Goal: Transaction & Acquisition: Purchase product/service

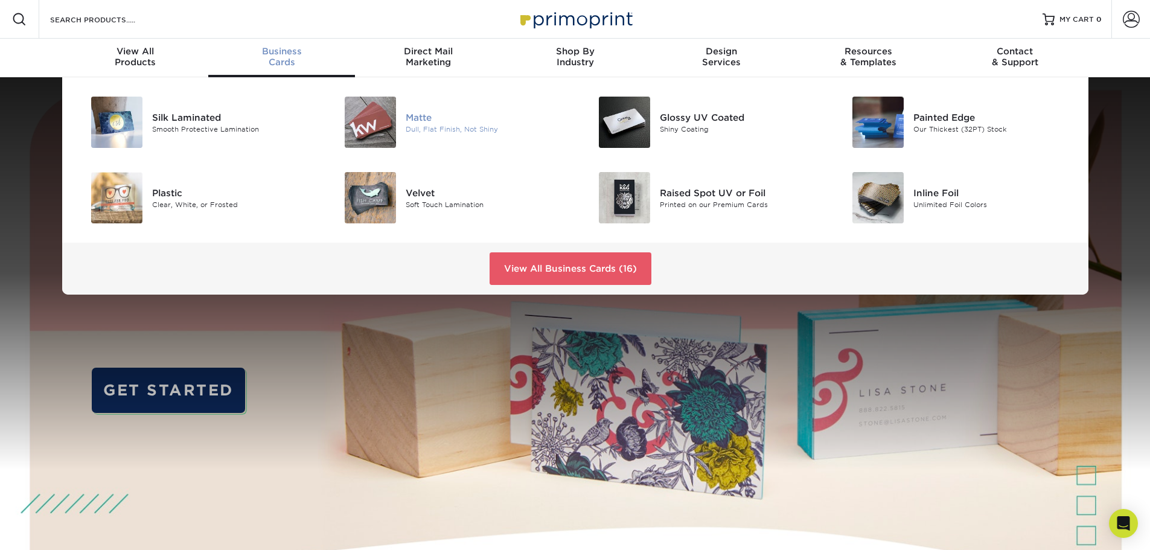
click at [367, 132] on img at bounding box center [370, 122] width 51 height 51
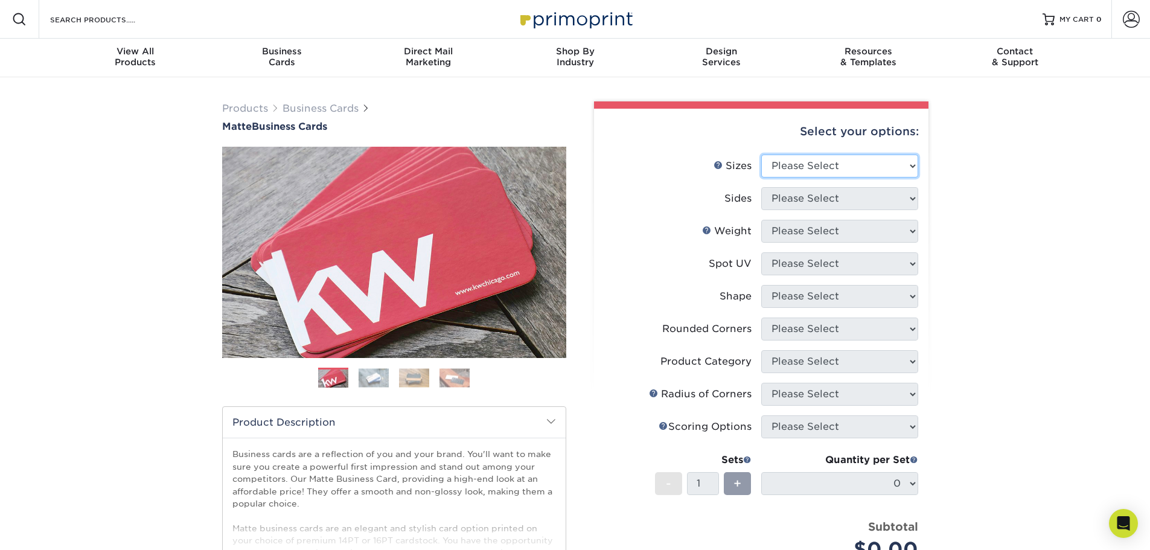
click at [804, 163] on select "Please Select 1.5" x 3.5" - Mini 1.75" x 3.5" - Mini 2" x 2" - Square 2" x 3" -…" at bounding box center [839, 166] width 157 height 23
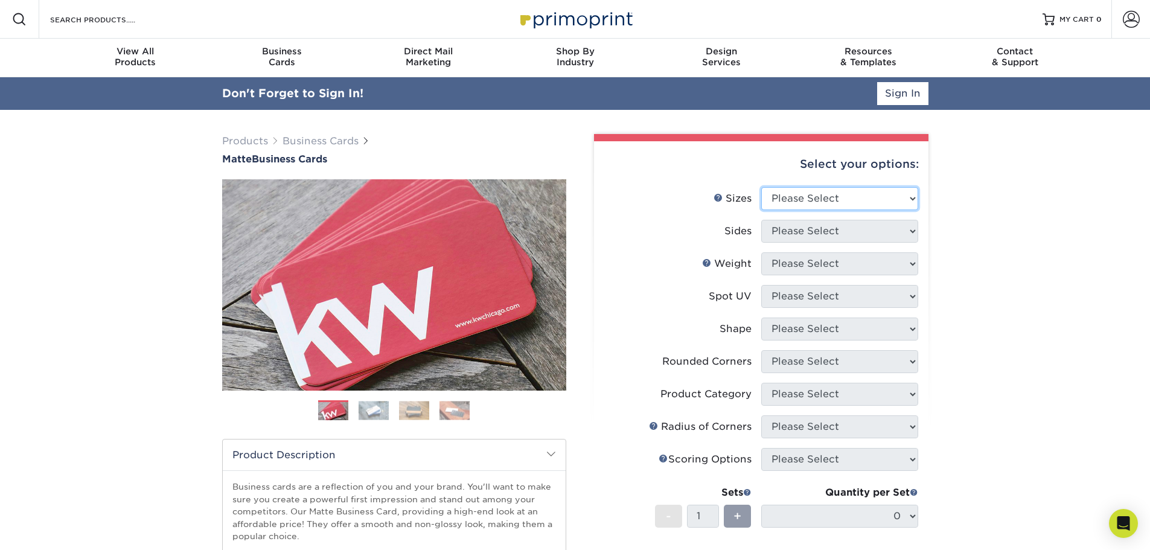
select select "2.00x3.50"
click at [761, 187] on select "Please Select 1.5" x 3.5" - Mini 1.75" x 3.5" - Mini 2" x 2" - Square 2" x 3" -…" at bounding box center [839, 198] width 157 height 23
click at [877, 228] on select "Please Select Print Both Sides Print Front Only" at bounding box center [839, 231] width 157 height 23
select select "13abbda7-1d64-4f25-8bb2-c179b224825d"
click at [761, 220] on select "Please Select Print Both Sides Print Front Only" at bounding box center [839, 231] width 157 height 23
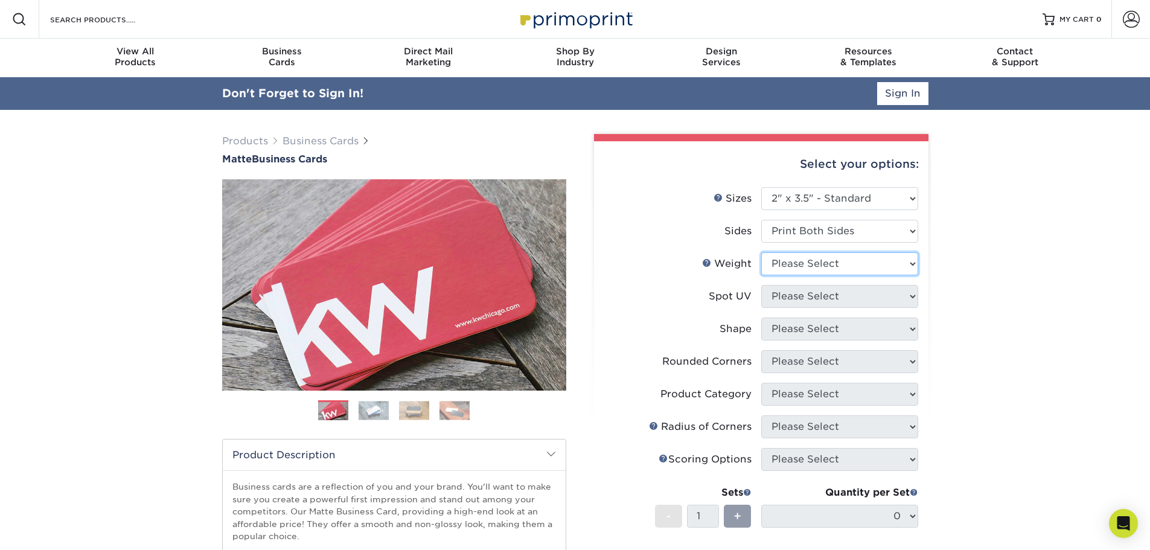
click at [865, 266] on select "Please Select 16PT 14PT" at bounding box center [839, 263] width 157 height 23
select select "16PT"
click at [761, 252] on select "Please Select 16PT 14PT" at bounding box center [839, 263] width 157 height 23
click at [842, 298] on select "Please Select No Spot UV Front and Back (Both Sides) Front Only Back Only" at bounding box center [839, 296] width 157 height 23
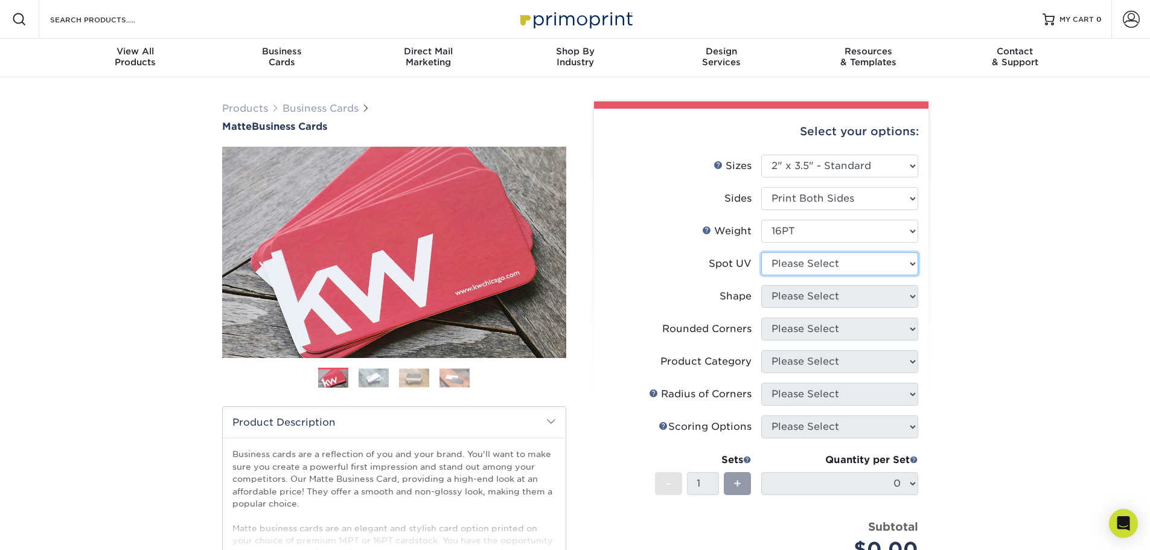
select select "3"
click at [761, 252] on select "Please Select No Spot UV Front and Back (Both Sides) Front Only Back Only" at bounding box center [839, 263] width 157 height 23
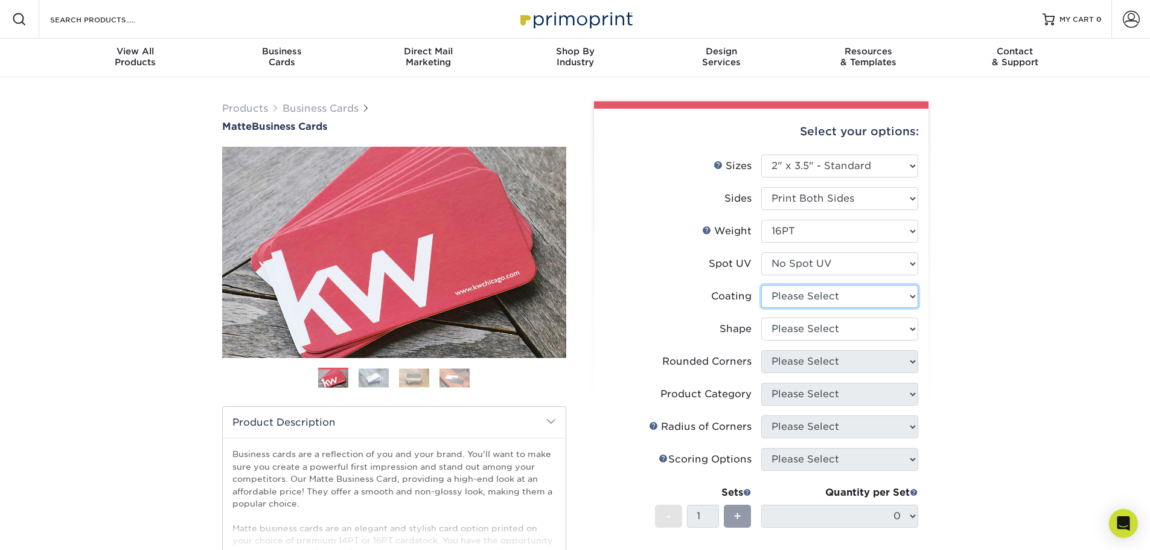
click at [843, 296] on select at bounding box center [839, 296] width 157 height 23
select select "121bb7b5-3b4d-429f-bd8d-bbf80e953313"
click at [761, 285] on select at bounding box center [839, 296] width 157 height 23
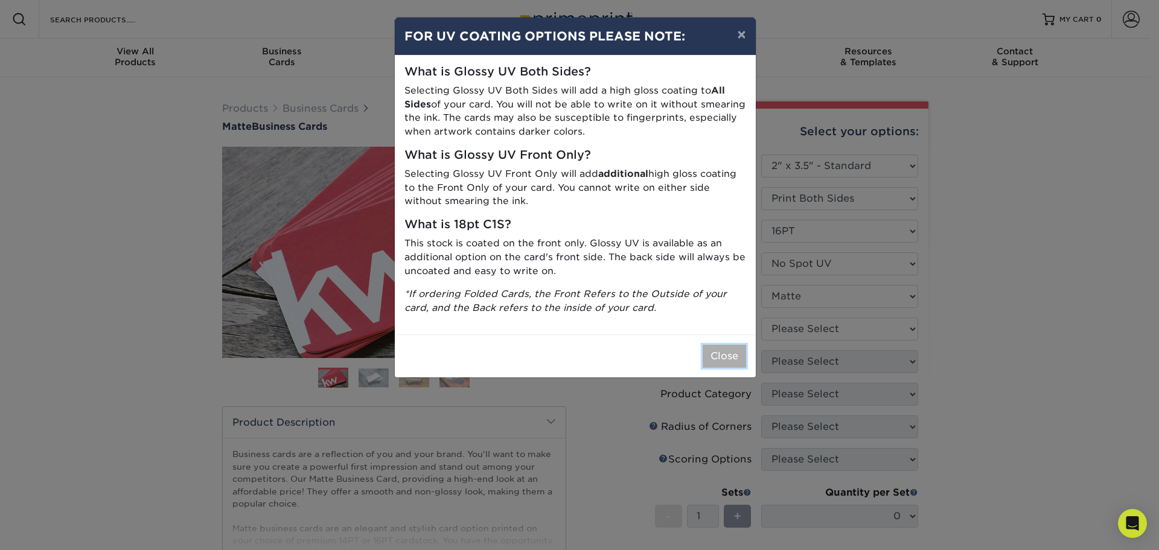
click at [737, 353] on button "Close" at bounding box center [724, 356] width 43 height 23
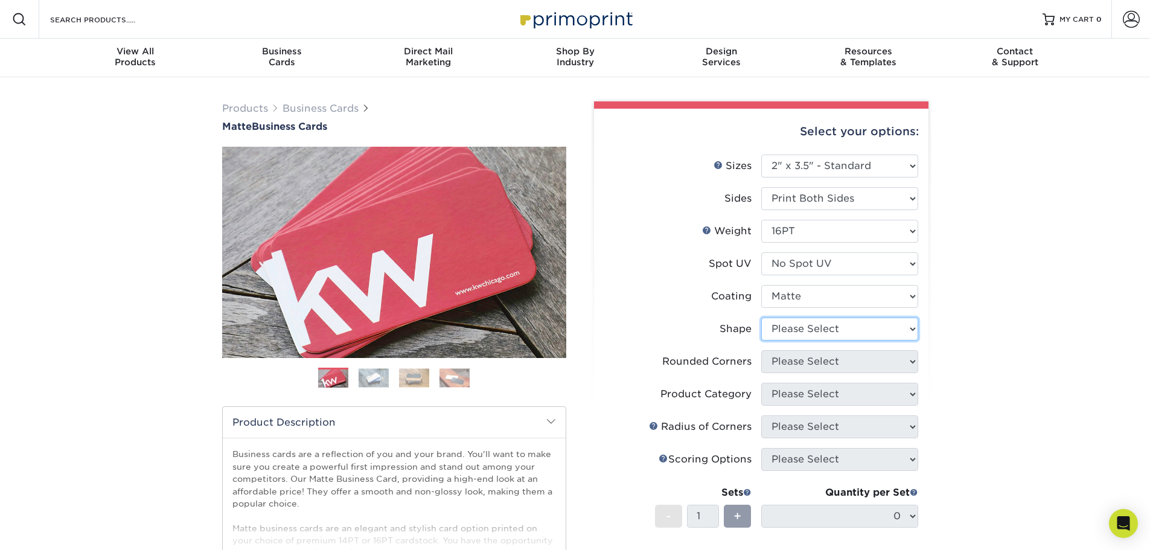
click at [805, 329] on select "Please Select Standard Oval" at bounding box center [839, 329] width 157 height 23
select select "standard"
click at [761, 318] on select "Please Select Standard Oval" at bounding box center [839, 329] width 157 height 23
click at [805, 358] on select "Please Select Yes - Round 2 Corners Yes - Round 4 Corners No" at bounding box center [839, 361] width 157 height 23
select select "0"
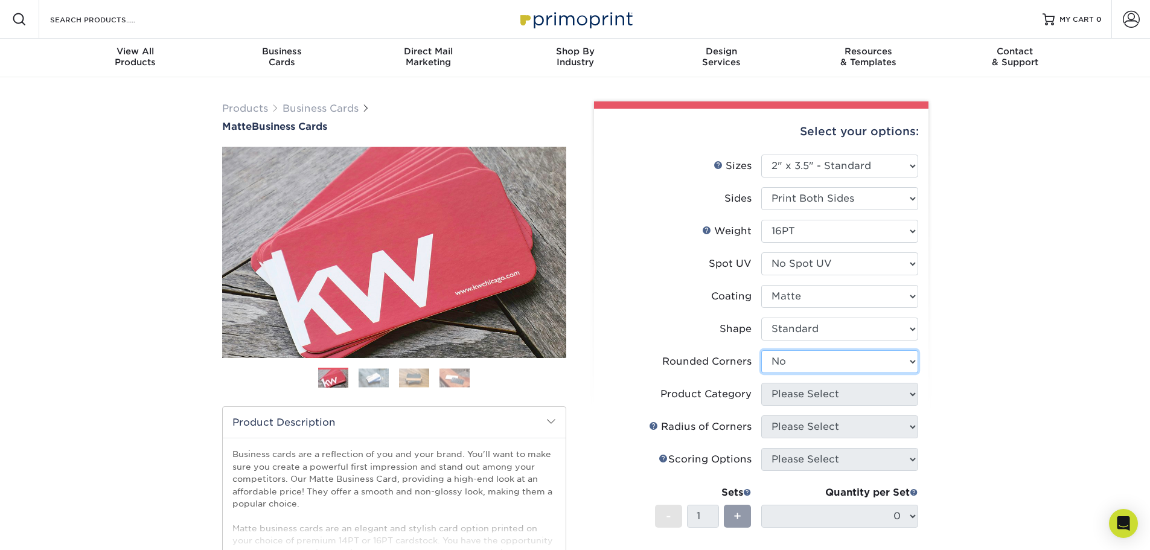
click at [761, 350] on select "Please Select Yes - Round 2 Corners Yes - Round 4 Corners No" at bounding box center [839, 361] width 157 height 23
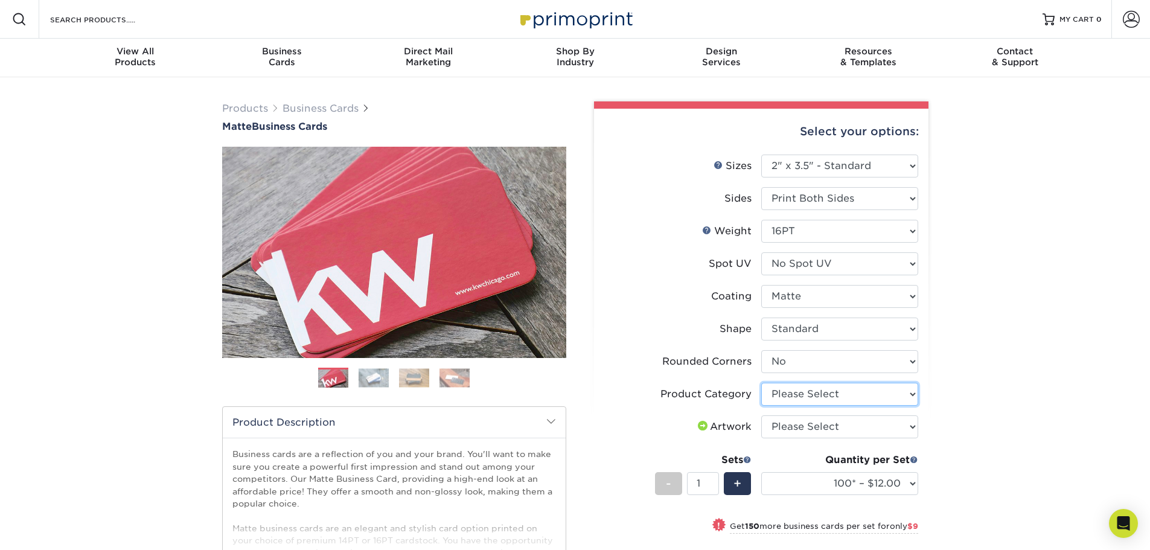
click at [784, 395] on select "Please Select Business Cards" at bounding box center [839, 394] width 157 height 23
select select "3b5148f1-0588-4f88-a218-97bcfdce65c1"
click at [761, 383] on select "Please Select Business Cards" at bounding box center [839, 394] width 157 height 23
click at [794, 424] on select "Please Select I will upload files I need a design - $100" at bounding box center [839, 426] width 157 height 23
select select "upload"
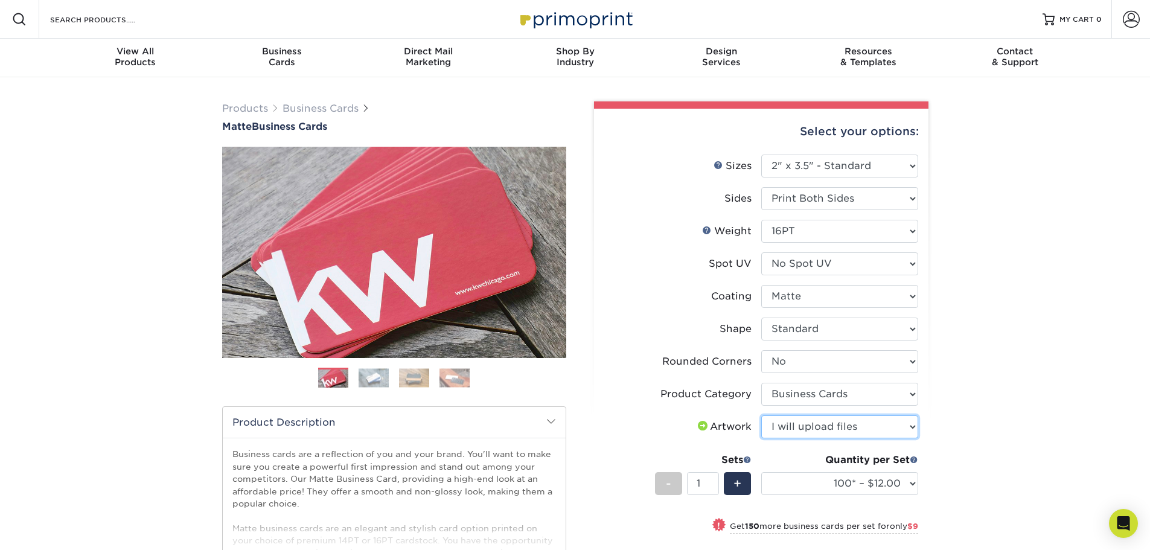
click at [761, 415] on select "Please Select I will upload files I need a design - $100" at bounding box center [839, 426] width 157 height 23
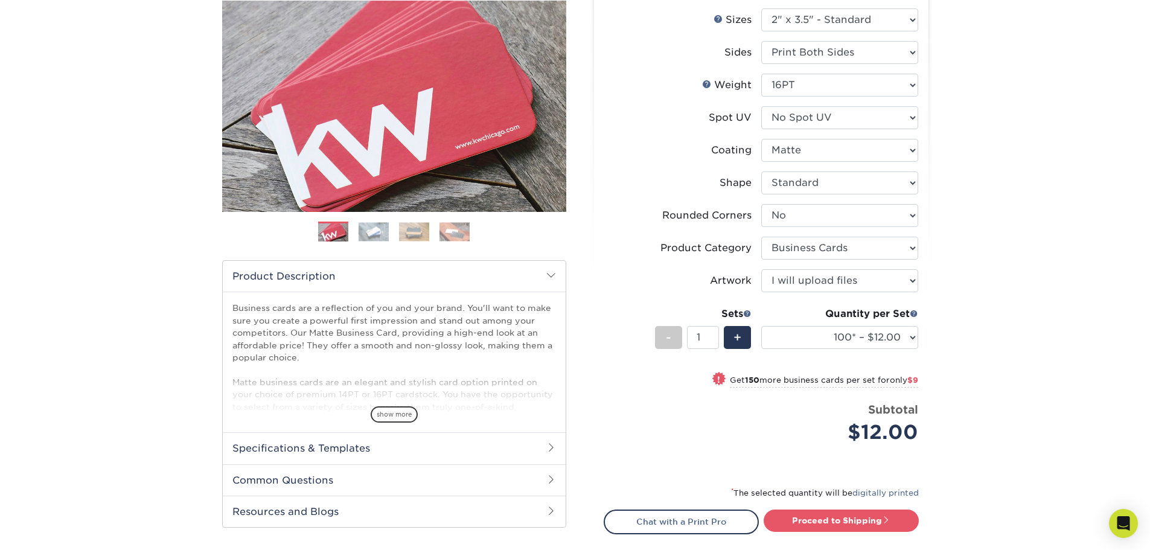
scroll to position [181, 0]
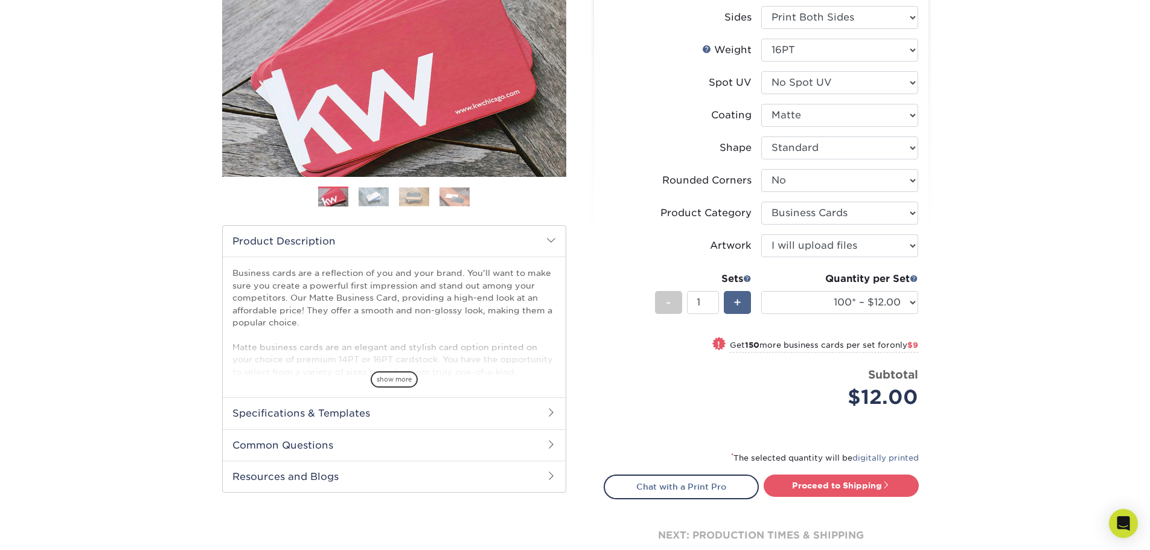
click at [728, 299] on div "+" at bounding box center [737, 302] width 27 height 23
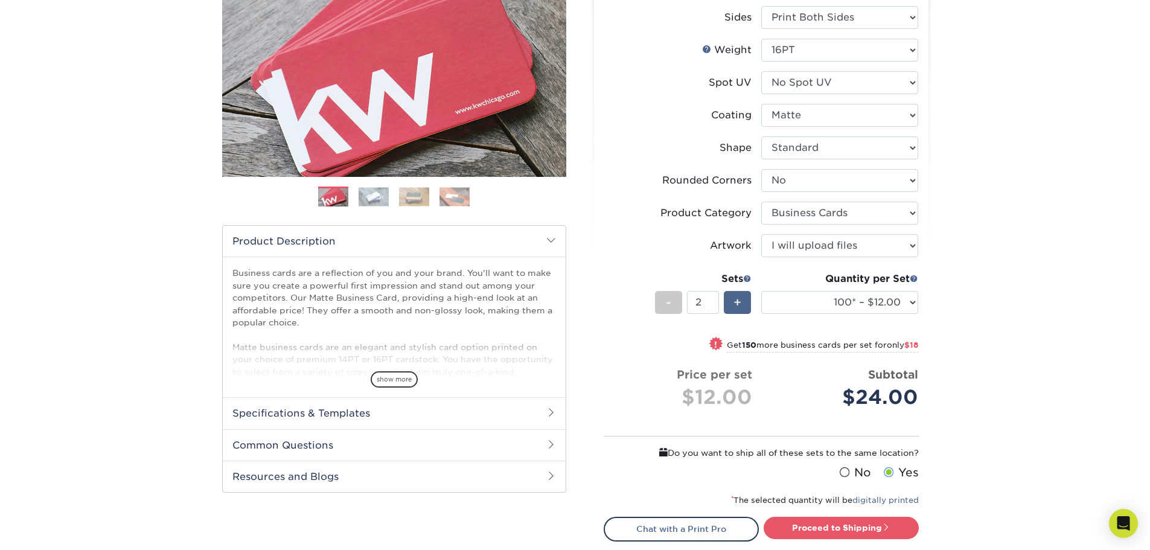
click at [728, 299] on div "+" at bounding box center [737, 302] width 27 height 23
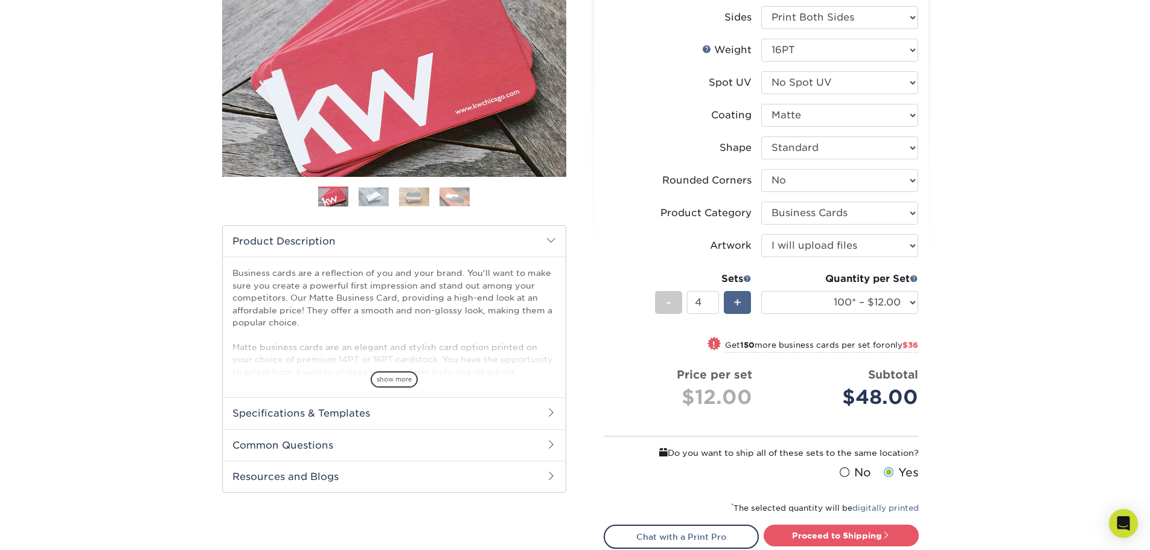
click at [728, 299] on div "+" at bounding box center [737, 302] width 27 height 23
type input "6"
click at [845, 472] on span at bounding box center [844, 472] width 10 height 11
click at [0, 0] on input "No" at bounding box center [0, 0] width 0 height 0
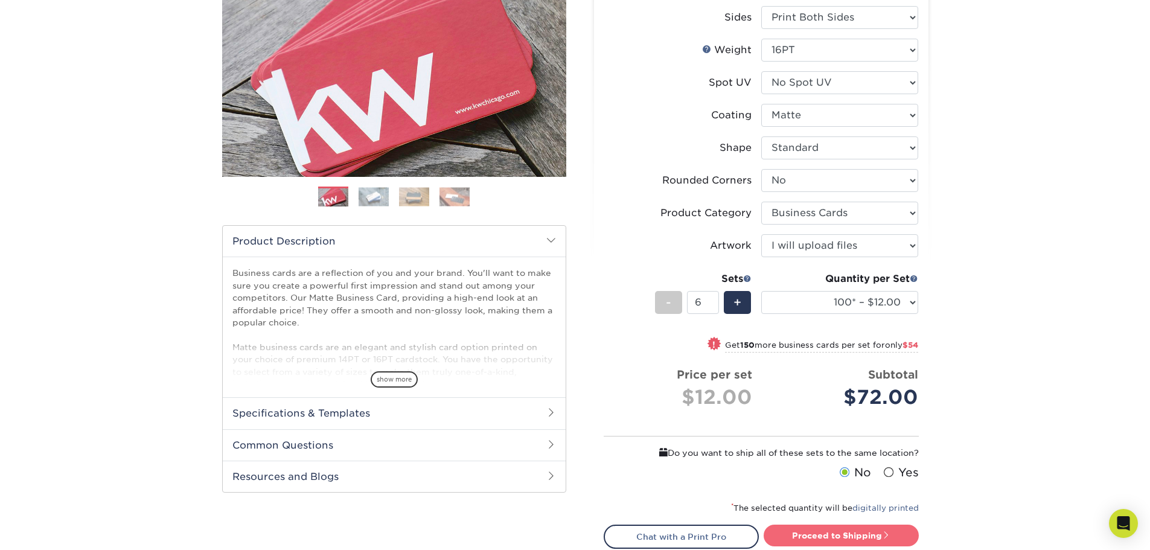
click at [853, 535] on link "Proceed to Shipping" at bounding box center [841, 536] width 155 height 22
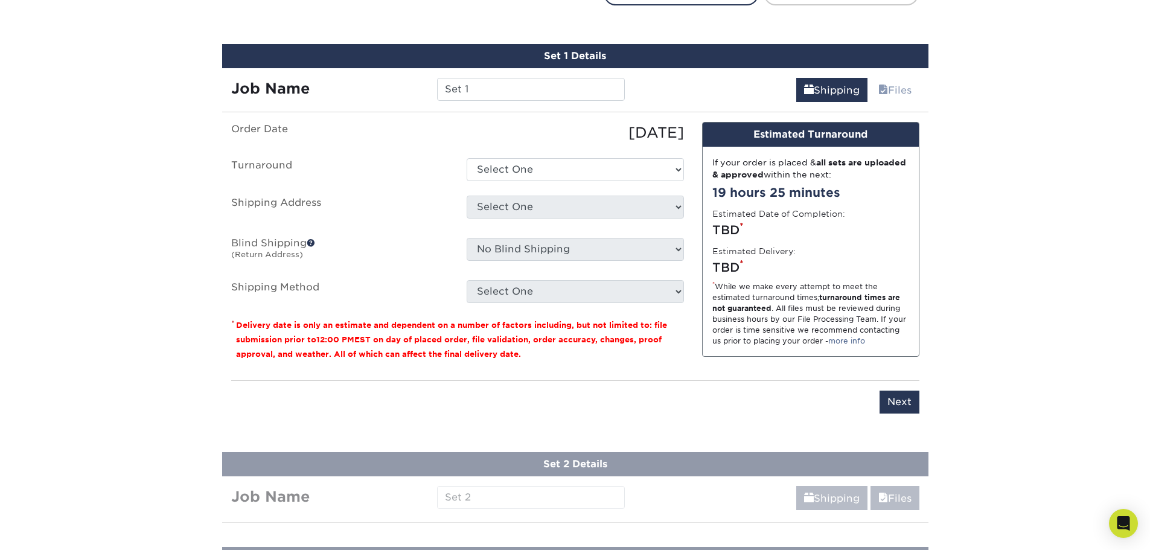
scroll to position [738, 0]
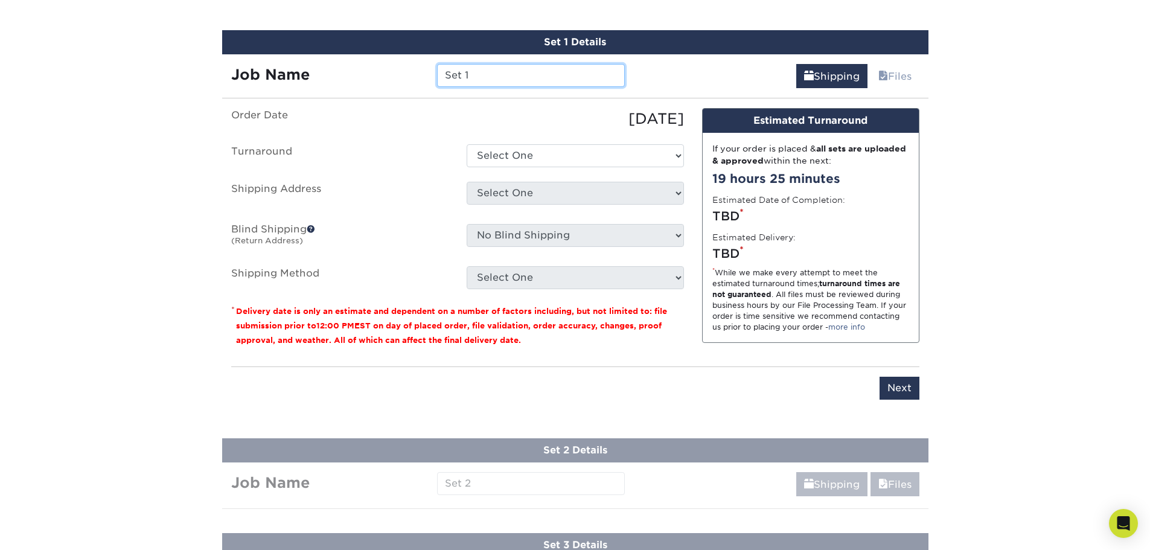
click at [473, 81] on input "Set 1" at bounding box center [531, 75] width 188 height 23
drag, startPoint x: 482, startPoint y: 77, endPoint x: 440, endPoint y: 74, distance: 42.4
click at [440, 74] on input "Set 1" at bounding box center [531, 75] width 188 height 23
click at [482, 74] on input "Set 1" at bounding box center [531, 75] width 188 height 23
paste input "Thomas Fitzgerald MPA"
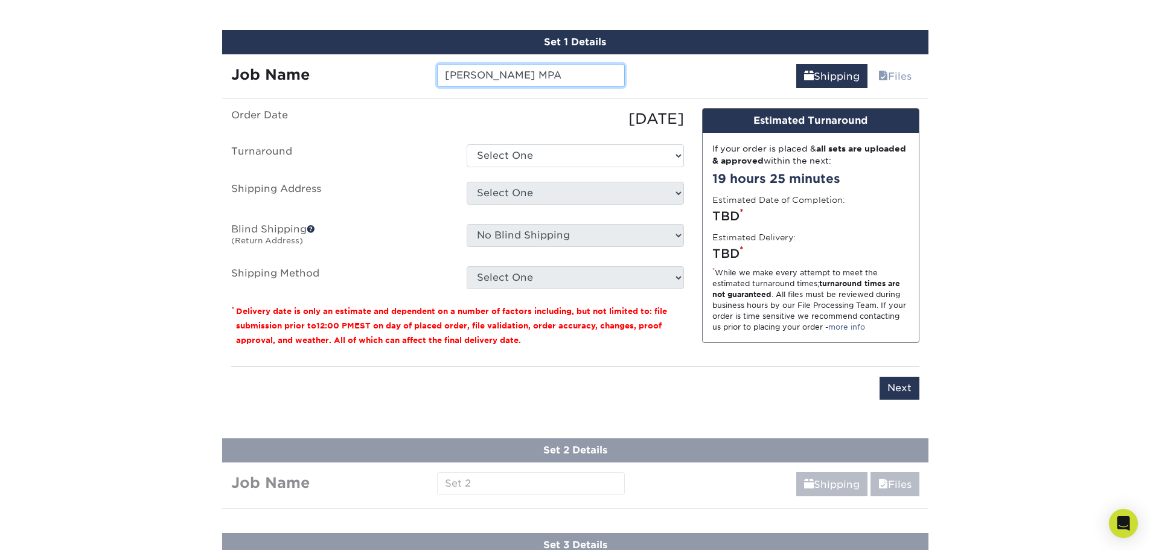
type input "Thomas Fitzgerald MPA"
click at [553, 153] on select "Select One 2-4 Business Days 2 Day Next Business Day" at bounding box center [575, 155] width 217 height 23
select select "64c822c2-3af2-41d2-bec4-d4207c89befa"
click at [467, 144] on select "Select One 2-4 Business Days 2 Day Next Business Day" at bounding box center [575, 155] width 217 height 23
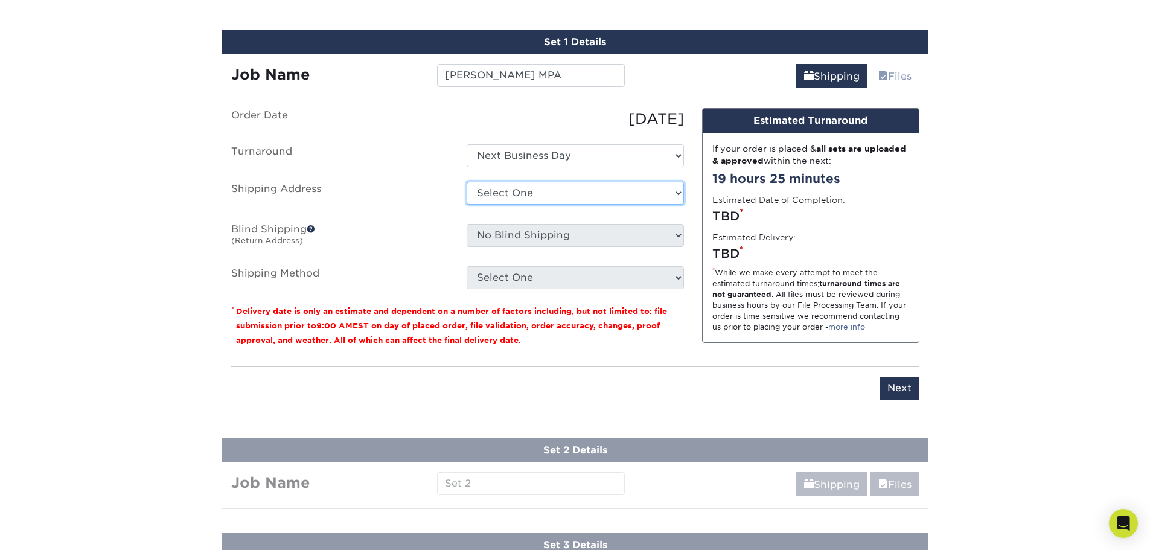
click at [528, 191] on select "Select One + Add New Address - Login" at bounding box center [575, 193] width 217 height 23
click at [467, 205] on select "Select One + Add New Address - Login" at bounding box center [575, 193] width 217 height 23
select select "-1"
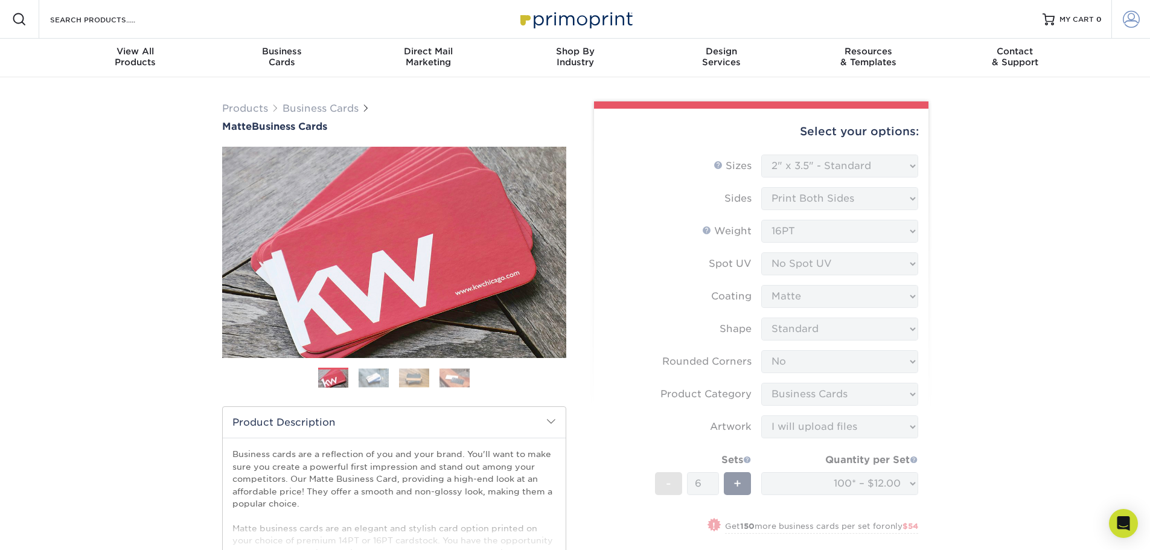
click at [1134, 17] on span at bounding box center [1131, 19] width 17 height 17
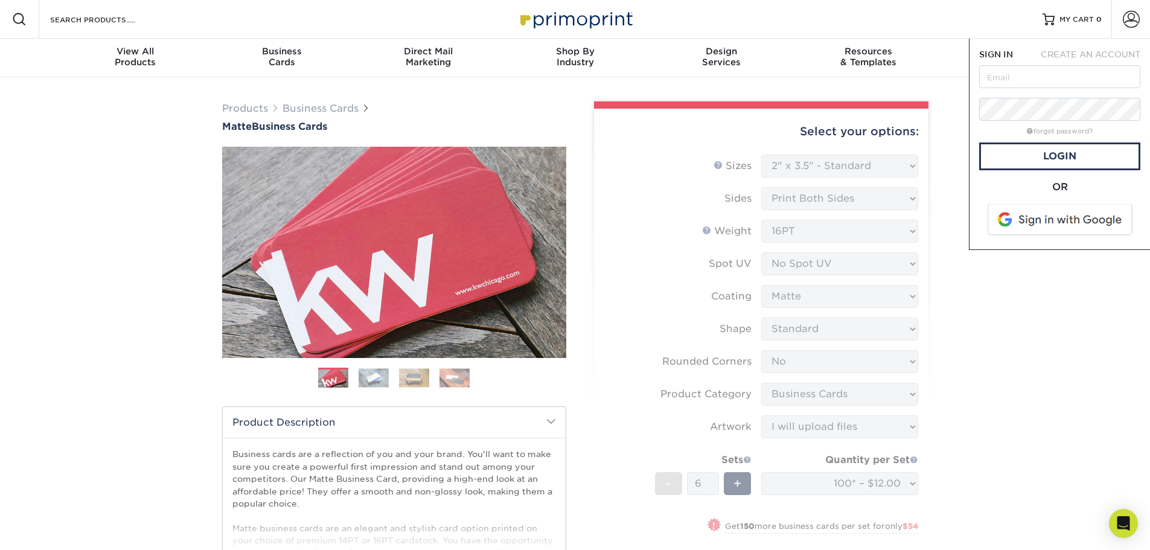
click at [1052, 221] on span at bounding box center [1061, 219] width 154 height 31
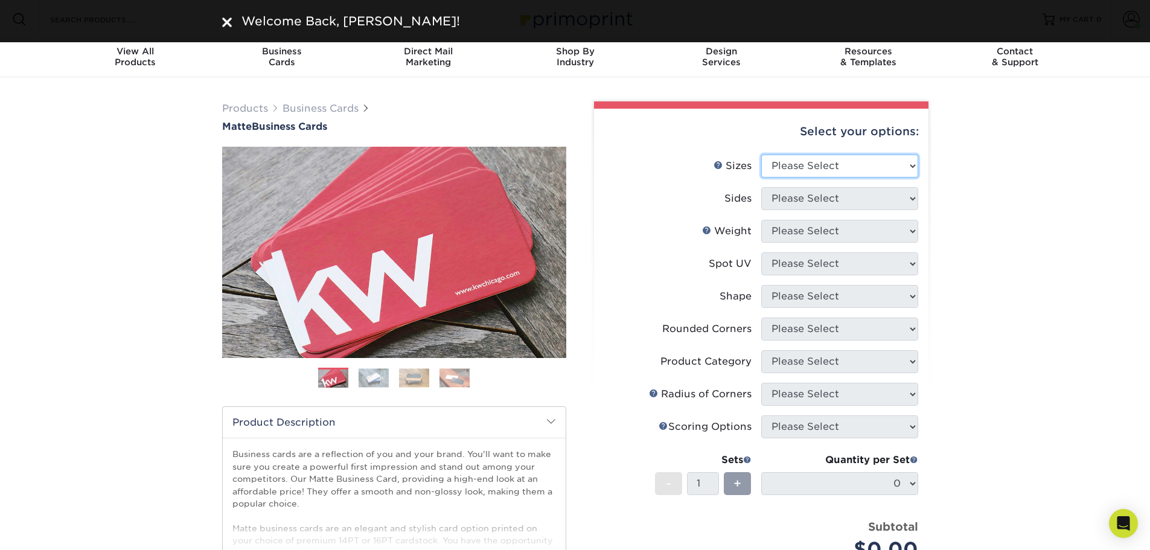
click at [778, 164] on select "Please Select 1.5" x 3.5" - Mini 1.75" x 3.5" - Mini 2" x 2" - Square 2" x 3" -…" at bounding box center [839, 166] width 157 height 23
click at [761, 155] on select "Please Select 1.5" x 3.5" - Mini 1.75" x 3.5" - Mini 2" x 2" - Square 2" x 3" -…" at bounding box center [839, 166] width 157 height 23
click at [797, 177] on select "Please Select 1.5" x 3.5" - Mini 1.75" x 3.5" - Mini 2" x 2" - Square 2" x 3" -…" at bounding box center [839, 166] width 157 height 23
select select "2.00x3.50"
click at [761, 155] on select "Please Select 1.5" x 3.5" - Mini 1.75" x 3.5" - Mini 2" x 2" - Square 2" x 3" -…" at bounding box center [839, 166] width 157 height 23
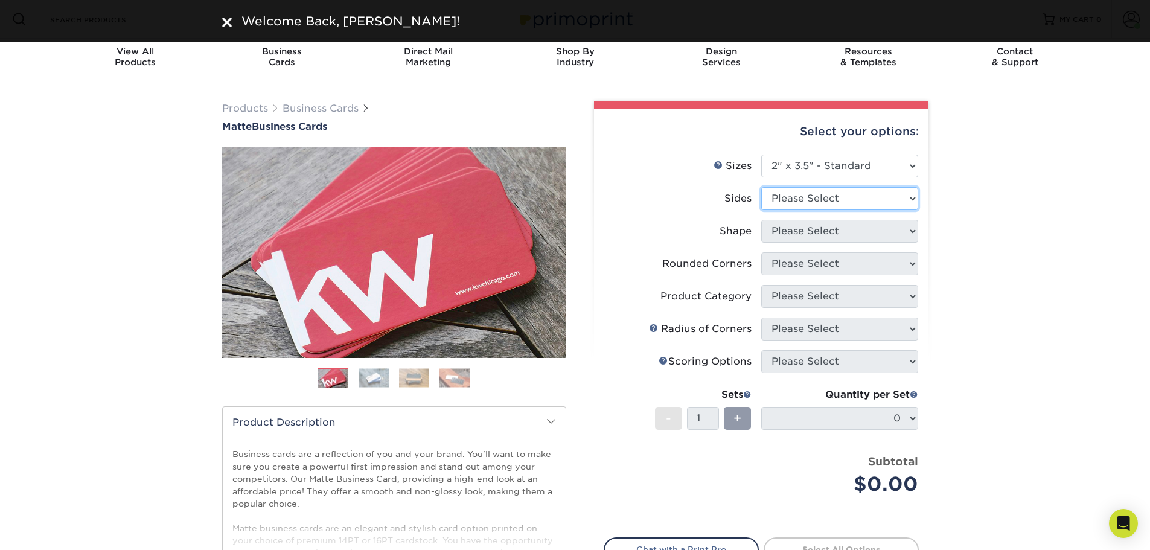
click at [794, 199] on select "Please Select Print Both Sides Print Front Only" at bounding box center [839, 198] width 157 height 23
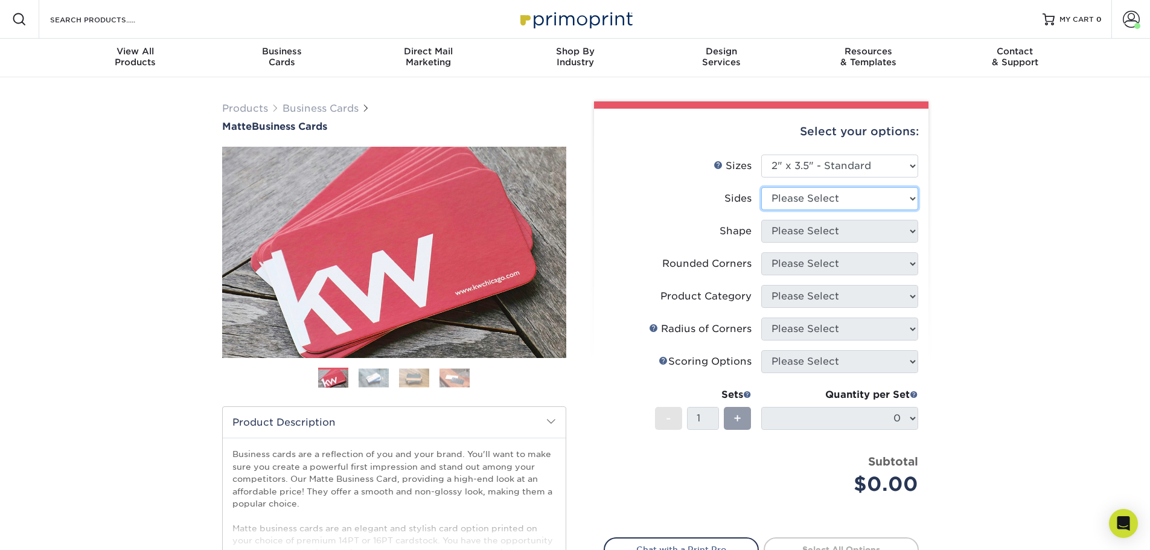
select select "13abbda7-1d64-4f25-8bb2-c179b224825d"
click at [761, 187] on select "Please Select Print Both Sides Print Front Only" at bounding box center [839, 198] width 157 height 23
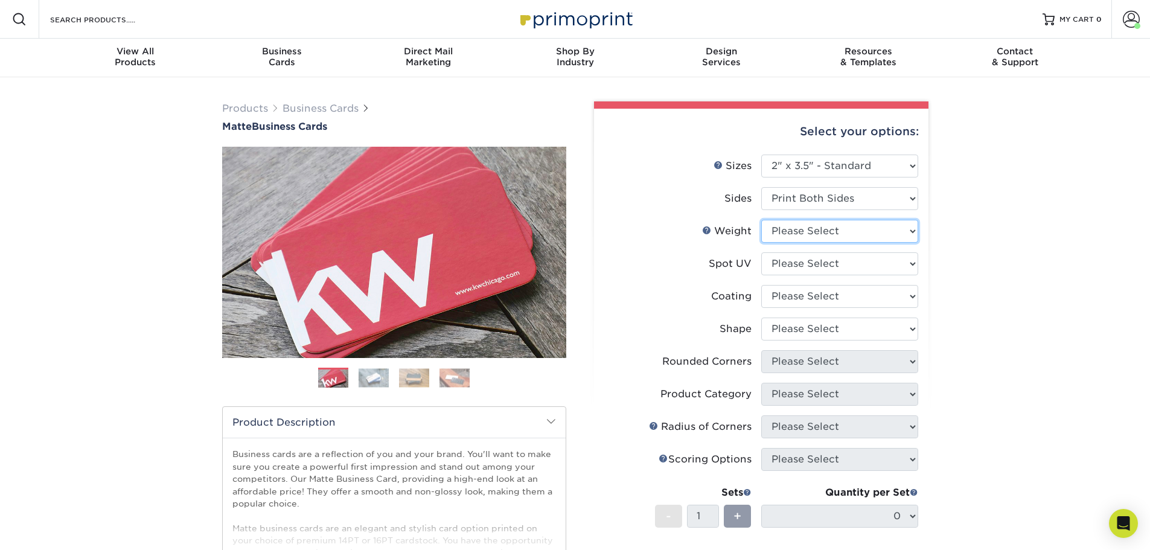
click at [789, 232] on select "Please Select 16PT 14PT" at bounding box center [839, 231] width 157 height 23
select select "16PT"
click at [761, 220] on select "Please Select 16PT 14PT" at bounding box center [839, 231] width 157 height 23
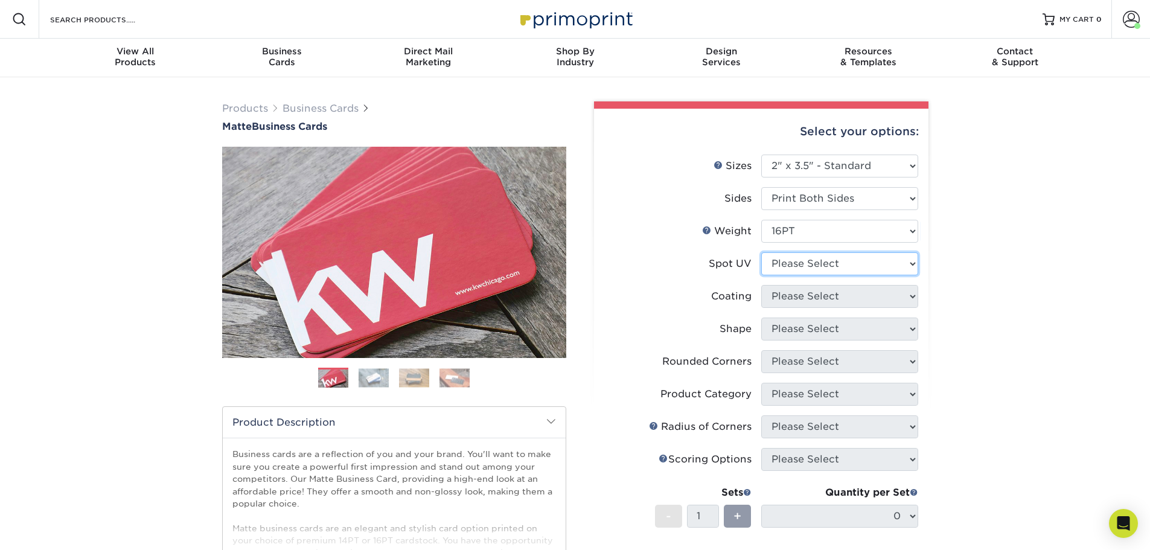
click at [787, 266] on select "Please Select No Spot UV Front and Back (Both Sides) Front Only Back Only" at bounding box center [839, 263] width 157 height 23
select select "3"
click at [761, 252] on select "Please Select No Spot UV Front and Back (Both Sides) Front Only Back Only" at bounding box center [839, 263] width 157 height 23
click at [787, 299] on select at bounding box center [839, 296] width 157 height 23
select select "121bb7b5-3b4d-429f-bd8d-bbf80e953313"
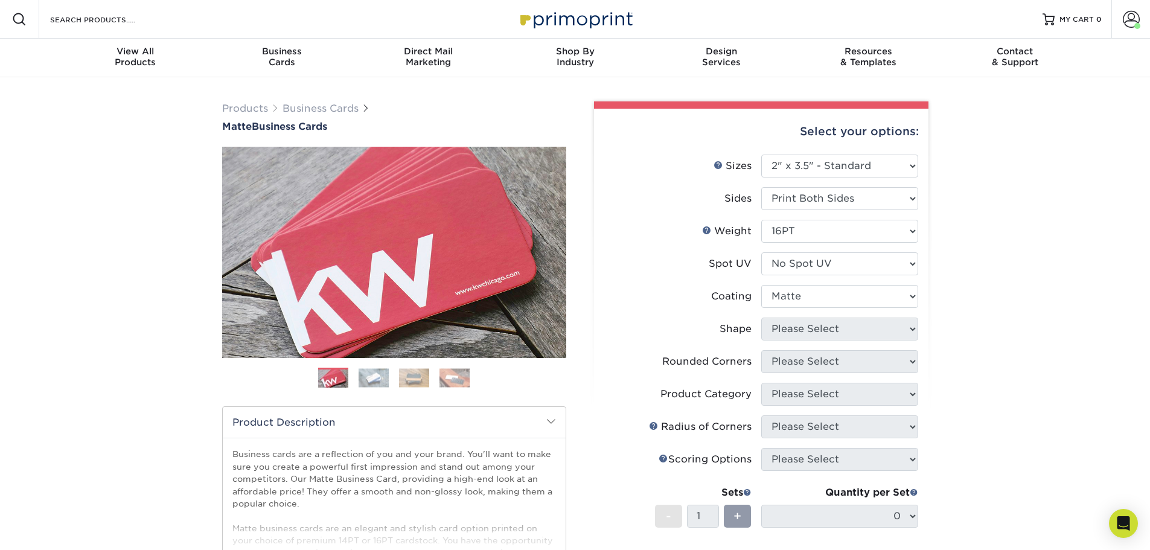
click at [761, 285] on select at bounding box center [839, 296] width 157 height 23
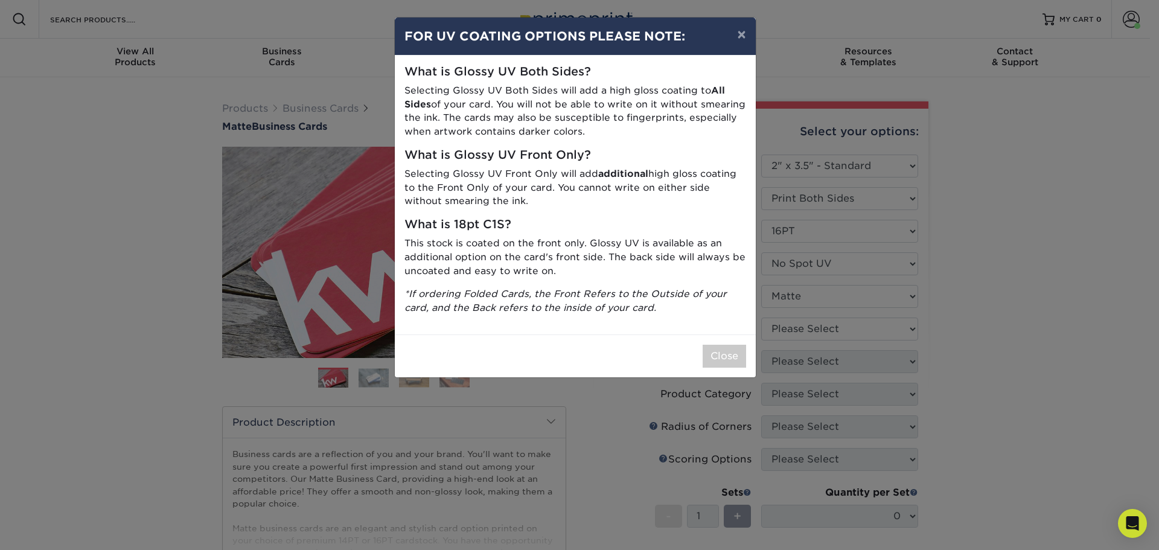
click at [785, 331] on div "× FOR UV COATING OPTIONS PLEASE NOTE: What is Glossy UV Both Sides? Selecting G…" at bounding box center [579, 275] width 1159 height 550
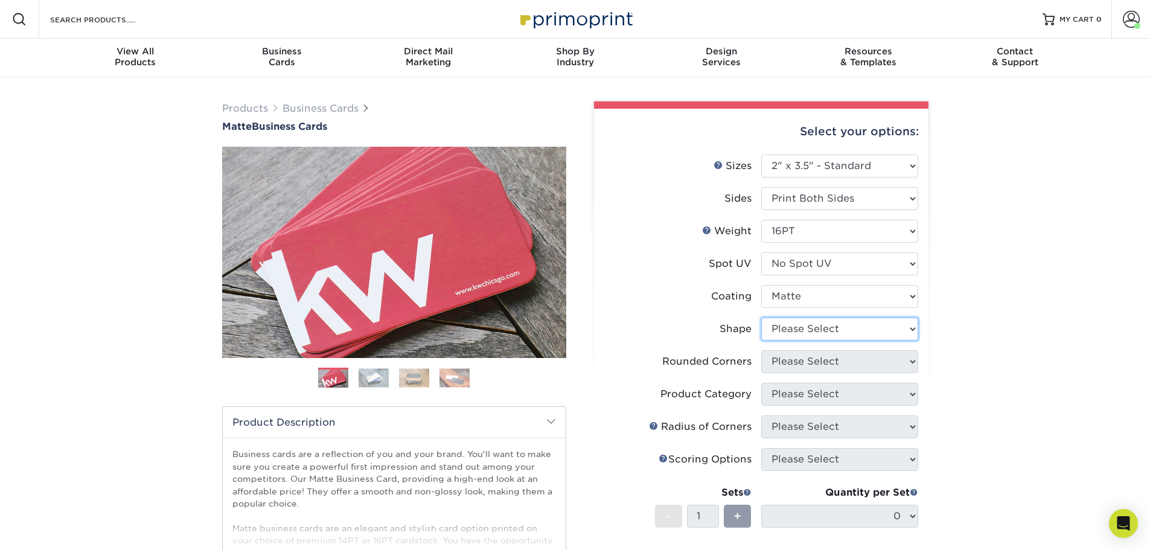
click at [785, 331] on select "Please Select Standard Oval" at bounding box center [839, 329] width 157 height 23
select select "standard"
click at [761, 318] on select "Please Select Standard Oval" at bounding box center [839, 329] width 157 height 23
click at [785, 365] on select "Please Select Yes - Round 2 Corners Yes - Round 4 Corners No" at bounding box center [839, 361] width 157 height 23
select select "0"
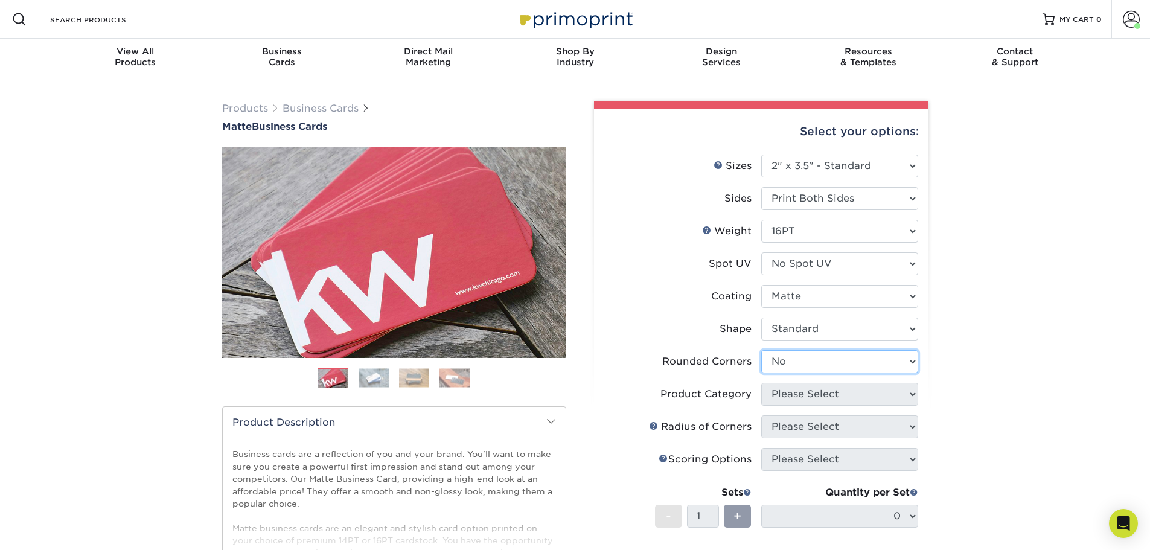
click at [761, 350] on select "Please Select Yes - Round 2 Corners Yes - Round 4 Corners No" at bounding box center [839, 361] width 157 height 23
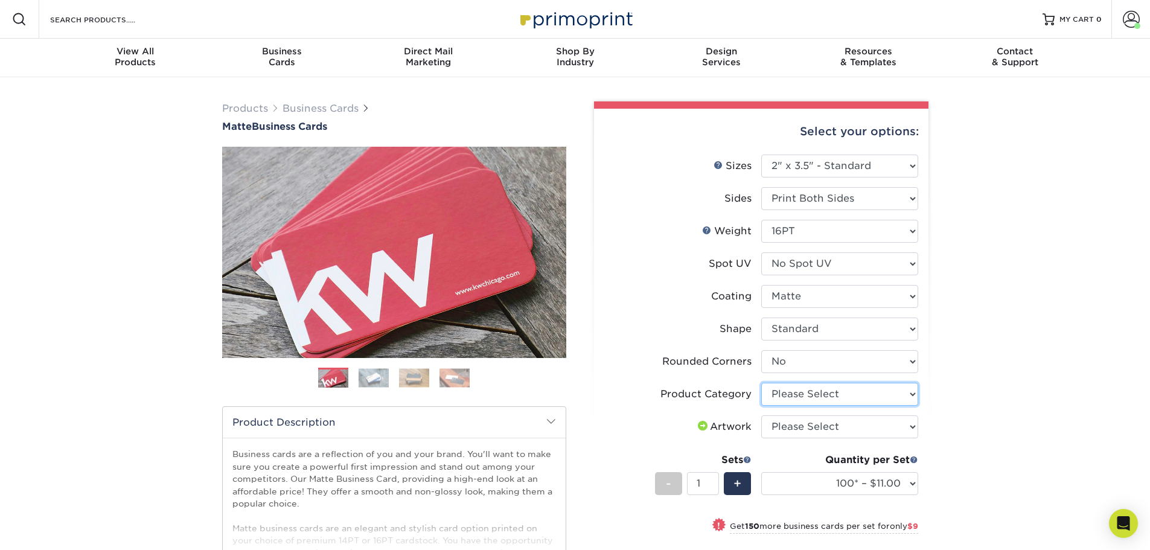
click at [784, 394] on select "Please Select Business Cards" at bounding box center [839, 394] width 157 height 23
select select "3b5148f1-0588-4f88-a218-97bcfdce65c1"
click at [761, 383] on select "Please Select Business Cards" at bounding box center [839, 394] width 157 height 23
click at [788, 426] on select "Please Select I will upload files I need a design - $100" at bounding box center [839, 426] width 157 height 23
select select "upload"
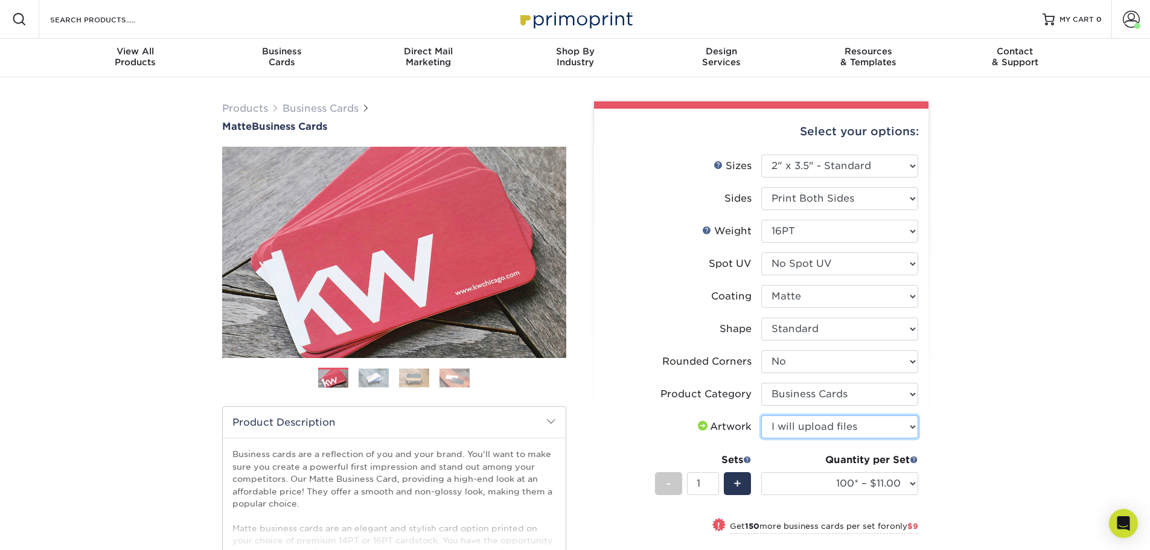
click at [761, 415] on select "Please Select I will upload files I need a design - $100" at bounding box center [839, 426] width 157 height 23
click at [735, 486] on span "+" at bounding box center [738, 484] width 8 height 18
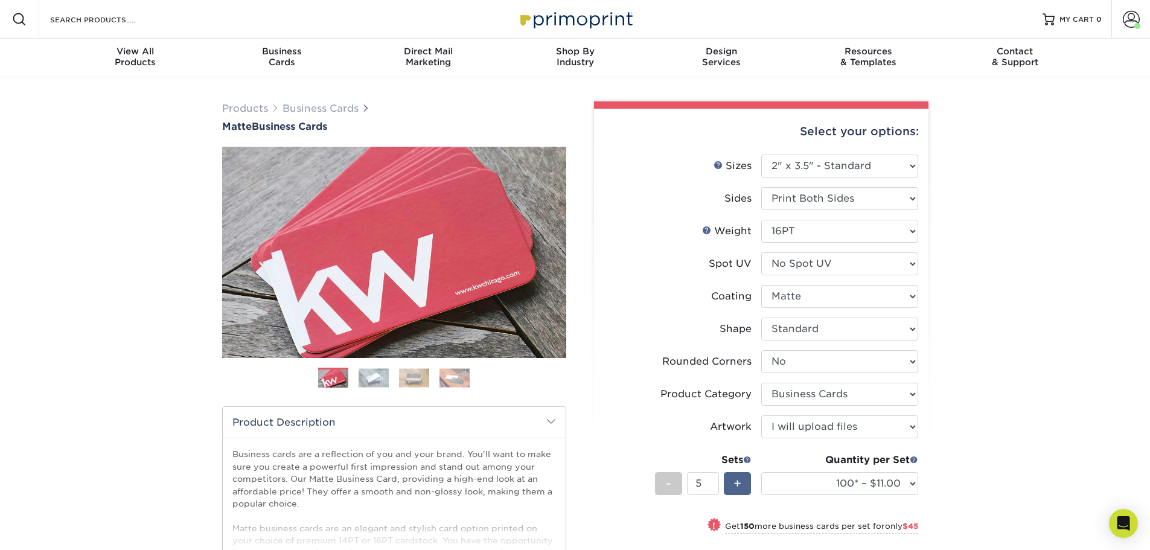
click at [735, 486] on span "+" at bounding box center [738, 484] width 8 height 18
type input "6"
click at [909, 479] on select "100* – $11.00 250* – $20.00 500 – $39.00 1000 – $49.00 2500 – $87.00 5000 – $16…" at bounding box center [839, 483] width 157 height 23
select select "250* – $20.00"
click at [761, 472] on select "100* – $11.00 250* – $20.00 500 – $39.00 1000 – $49.00 2500 – $87.00 5000 – $16…" at bounding box center [839, 483] width 157 height 23
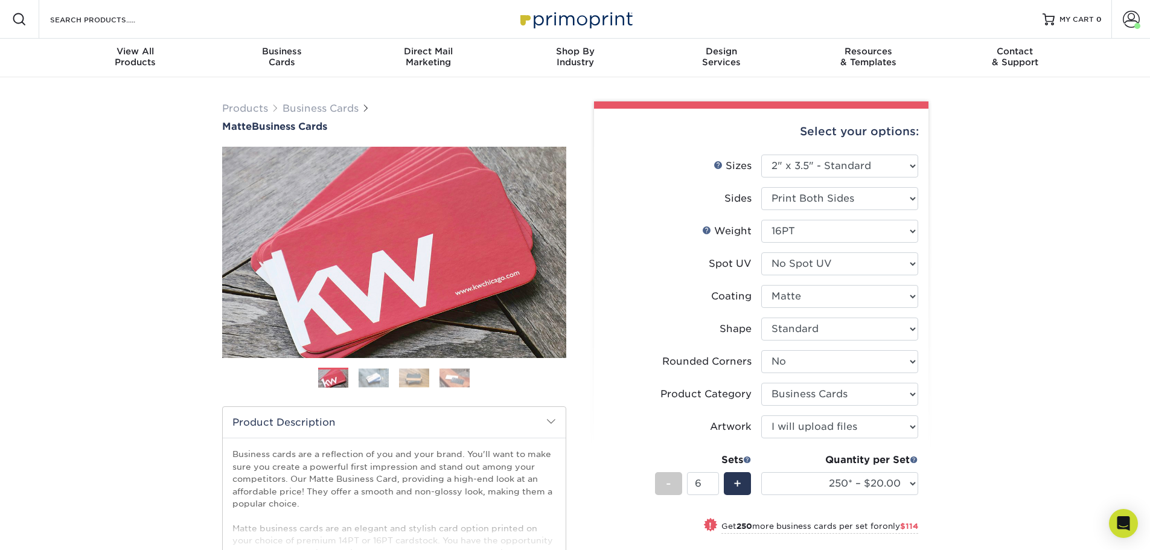
click at [991, 208] on div "Products Business Cards Matte Business Cards Previous Next 100 $ 8" at bounding box center [575, 467] width 1150 height 780
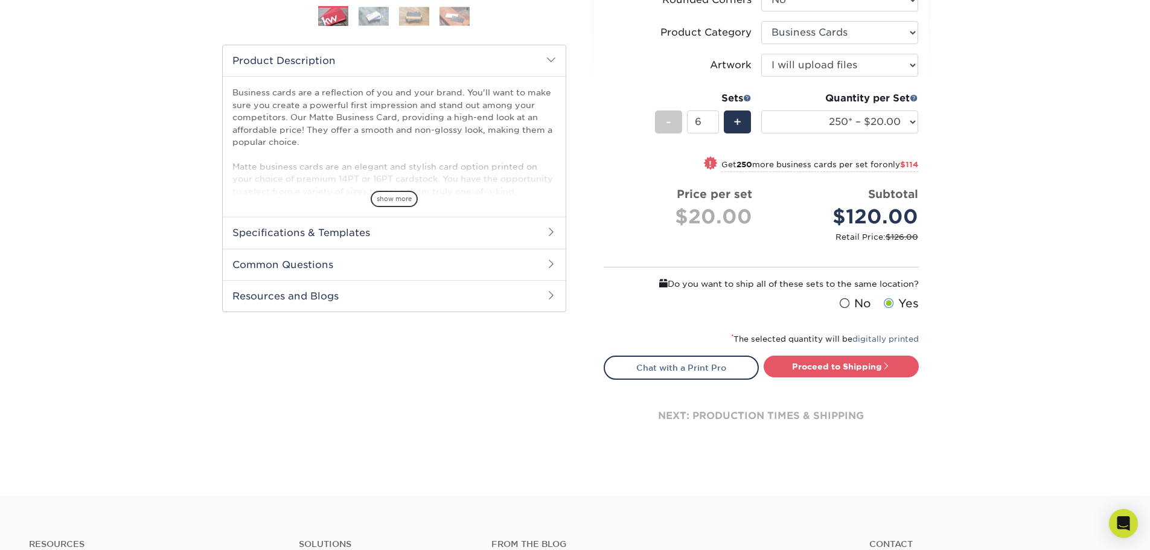
scroll to position [362, 0]
click at [841, 302] on span at bounding box center [844, 302] width 10 height 11
click at [0, 0] on input "No" at bounding box center [0, 0] width 0 height 0
click at [828, 368] on link "Proceed to Shipping" at bounding box center [841, 366] width 155 height 22
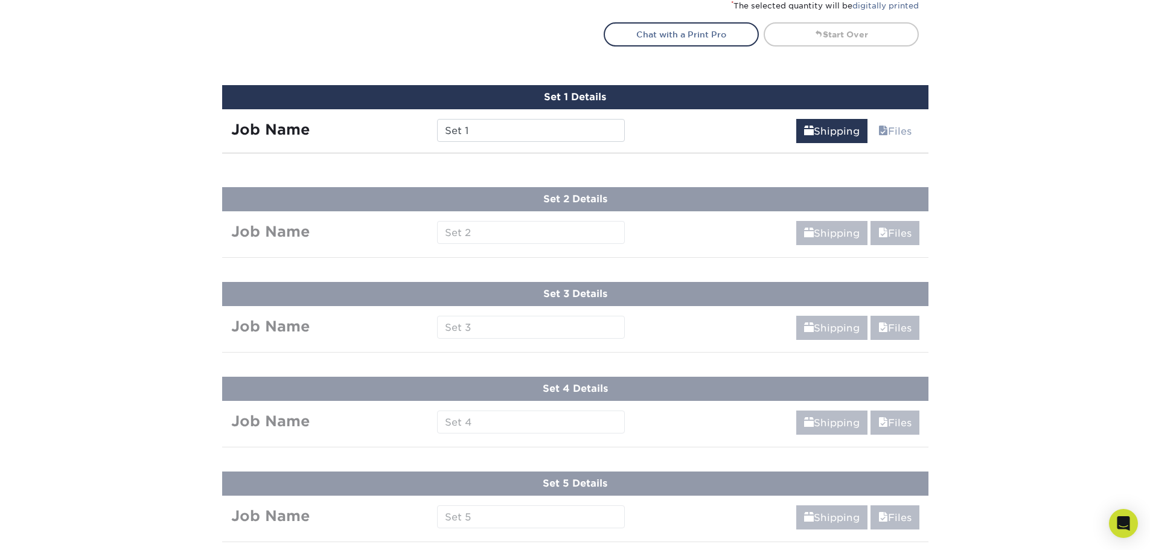
scroll to position [750, 0]
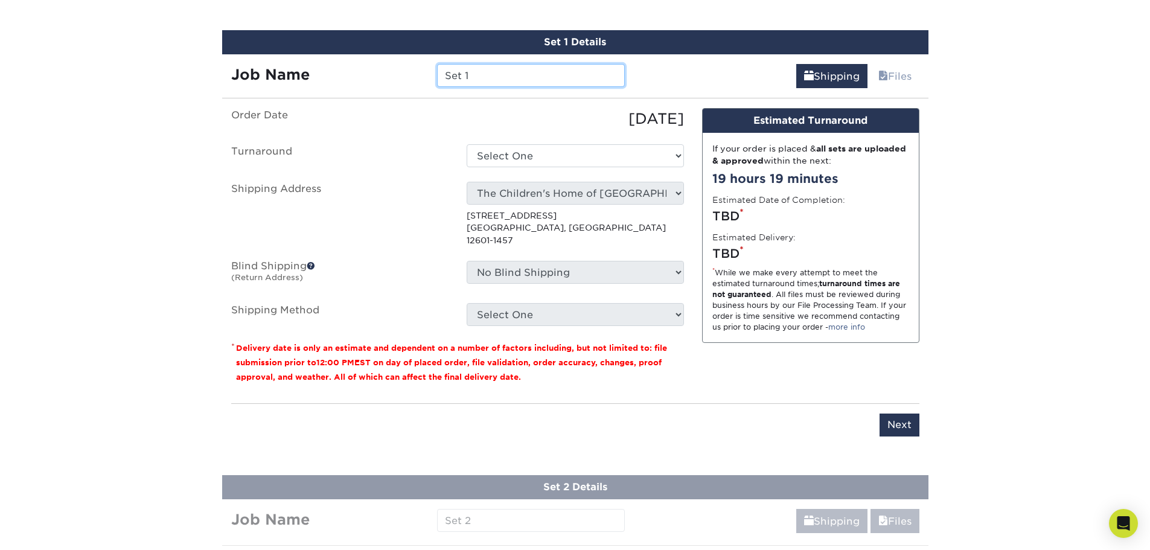
drag, startPoint x: 501, startPoint y: 78, endPoint x: 401, endPoint y: 66, distance: 100.3
click at [401, 65] on div "Job Name Set 1" at bounding box center [428, 75] width 412 height 23
paste input "Thomas Fitzgerald MPA"
type input "Thomas Fitzgerald MPA"
click at [550, 154] on select "Select One 2-4 Business Days 2 Day Next Business Day" at bounding box center [575, 155] width 217 height 23
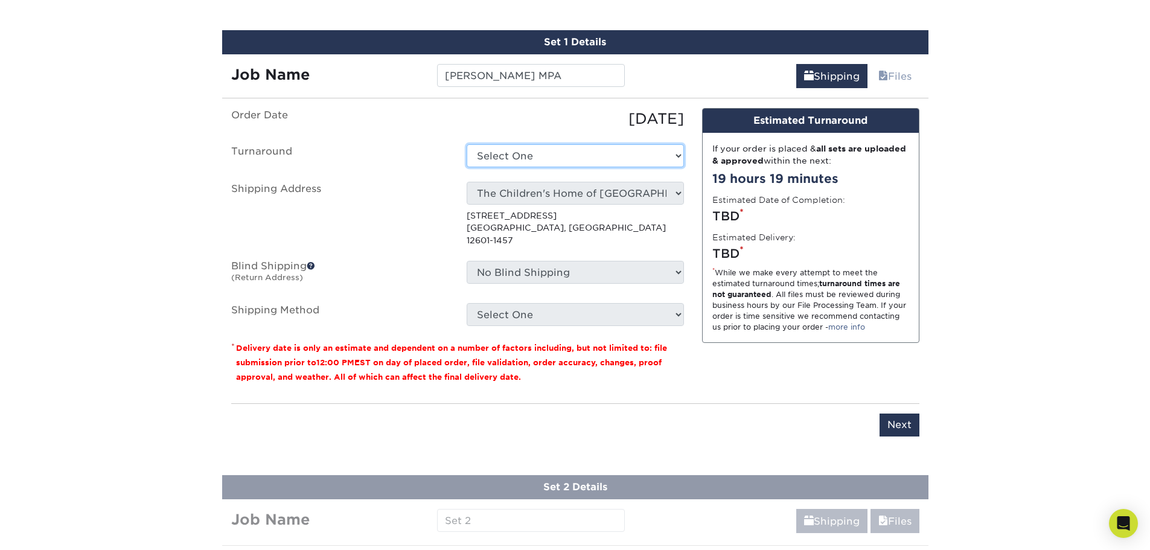
select select "9fe09f74-13a8-4433-b0c6-7e0e9829344b"
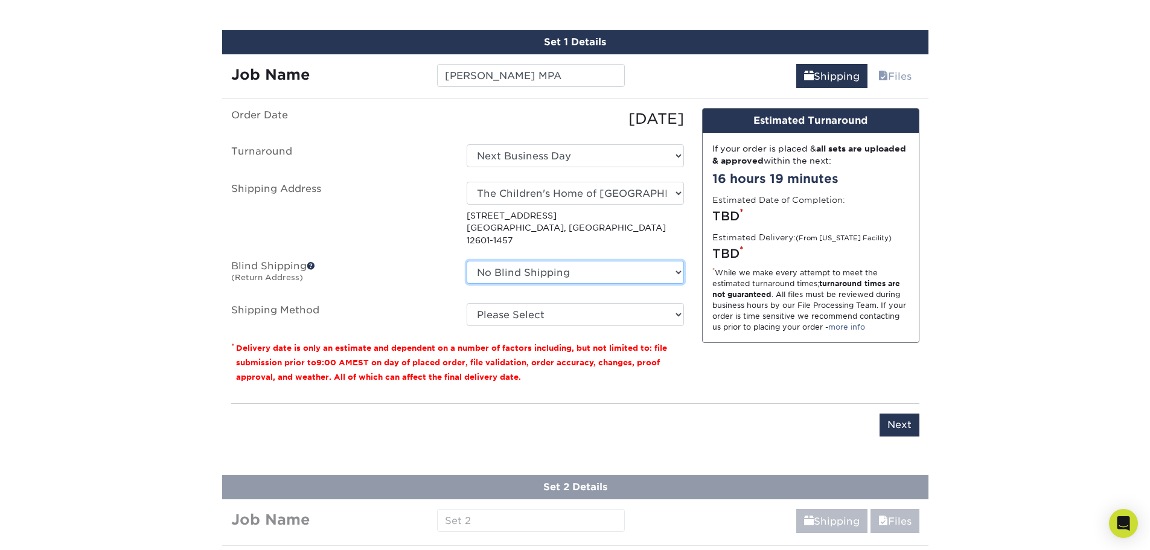
click at [536, 261] on select "No Blind Shipping Adriana Guerrero-Calzada Ana Leal Guerra Claudia Peregon Cris…" at bounding box center [575, 272] width 217 height 23
select select "15688"
click at [467, 261] on select "No Blind Shipping Adriana Guerrero-Calzada Ana Leal Guerra Claudia Peregon Cris…" at bounding box center [575, 272] width 217 height 23
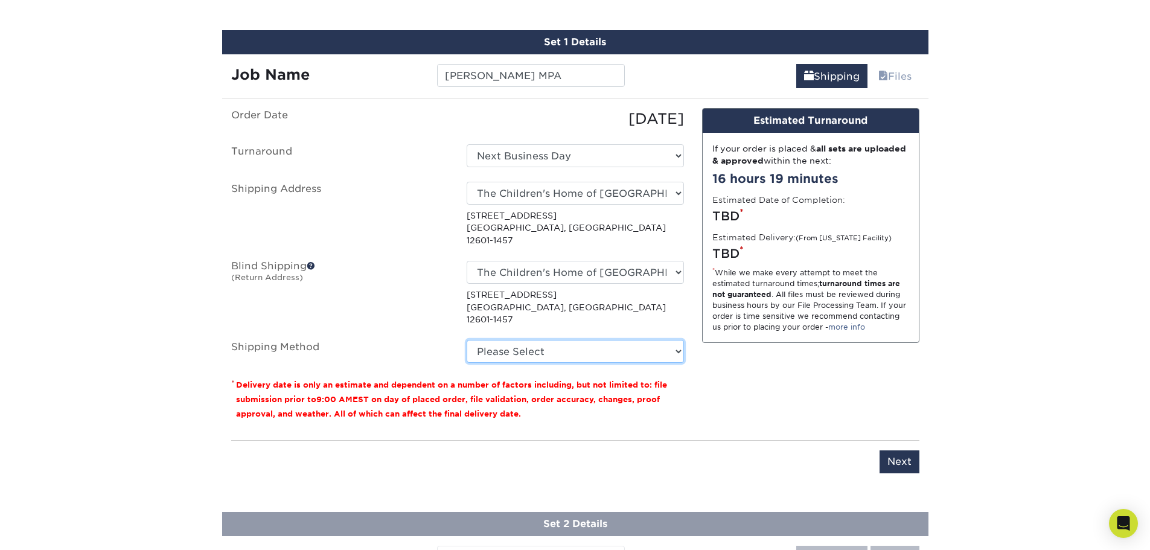
click at [584, 340] on select "Please Select Ground Shipping (+$7.84) 3 Day Shipping Service (+$15.33) 2 Day A…" at bounding box center [575, 351] width 217 height 23
select select "03"
click at [467, 340] on select "Please Select Ground Shipping (+$7.84) 3 Day Shipping Service (+$15.33) 2 Day A…" at bounding box center [575, 351] width 217 height 23
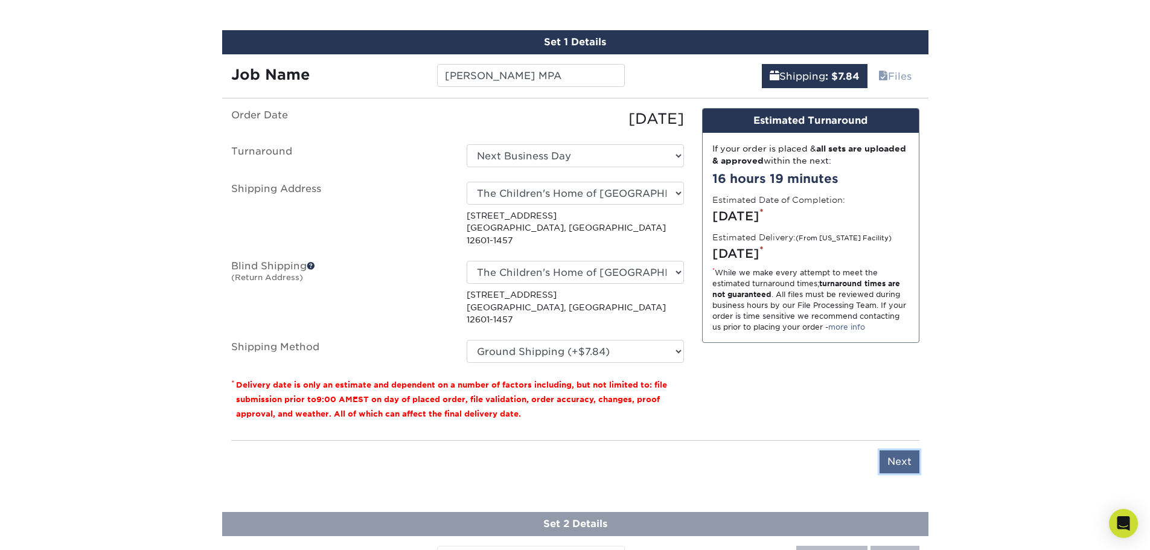
click at [908, 450] on input "Next" at bounding box center [900, 461] width 40 height 23
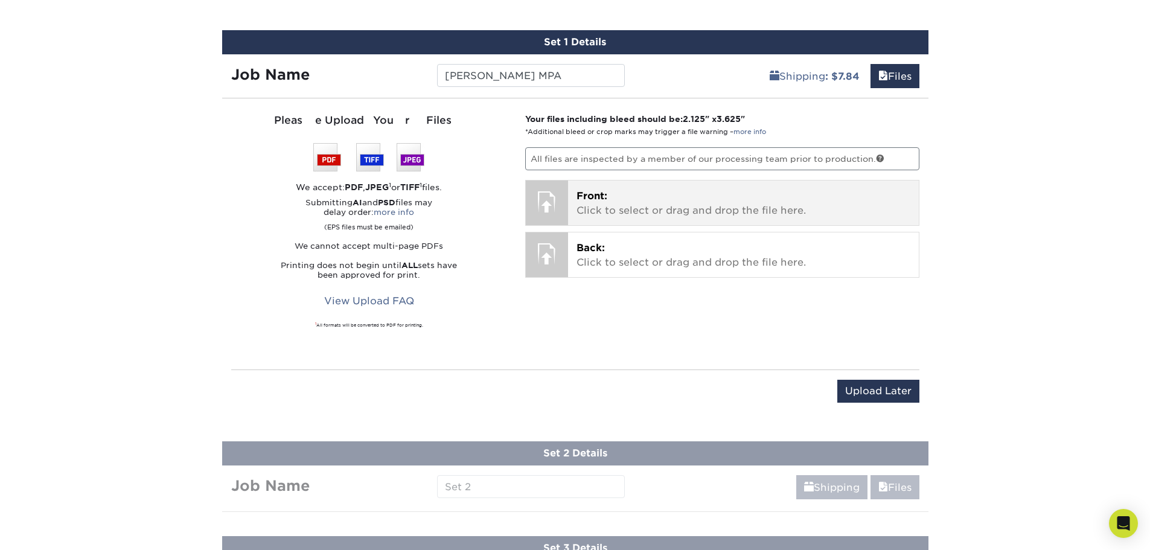
click at [635, 206] on p "Front: Click to select or drag and drop the file here." at bounding box center [744, 203] width 334 height 29
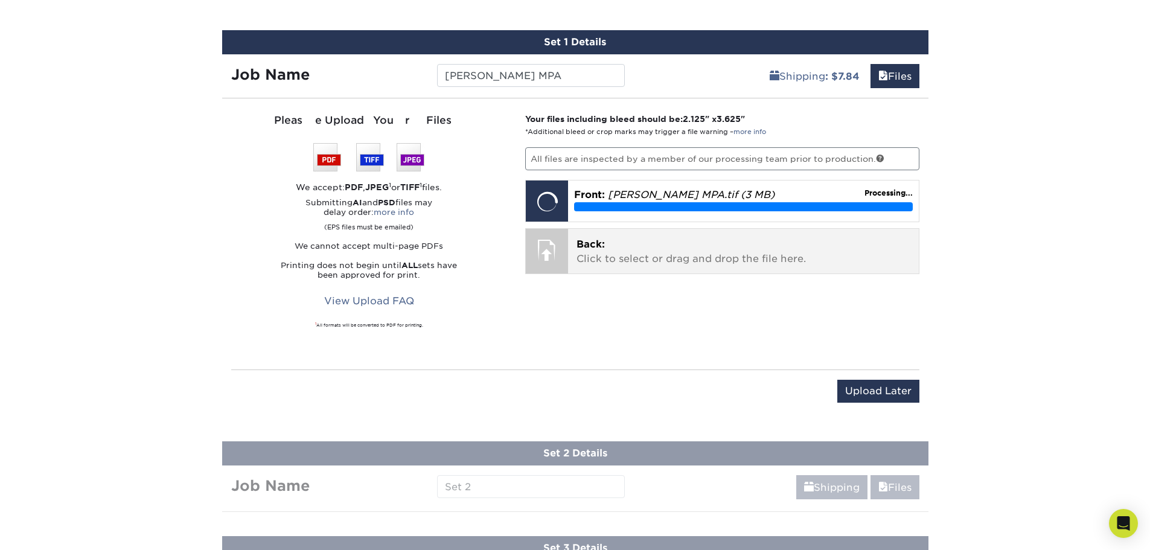
click at [669, 240] on p "Back: Click to select or drag and drop the file here." at bounding box center [744, 251] width 334 height 29
